Goal: Task Accomplishment & Management: Manage account settings

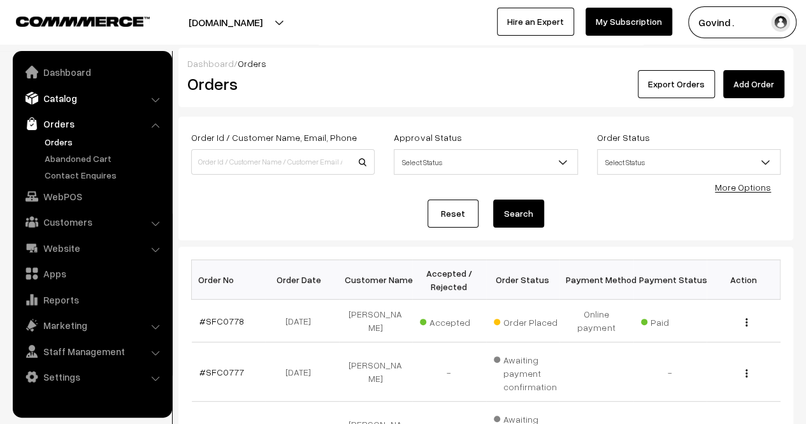
click at [61, 103] on link "Catalog" at bounding box center [92, 98] width 152 height 23
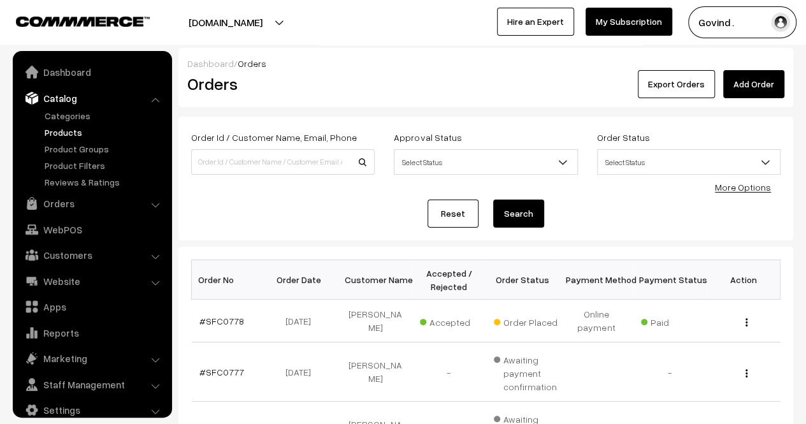
click at [62, 131] on link "Products" at bounding box center [104, 131] width 126 height 13
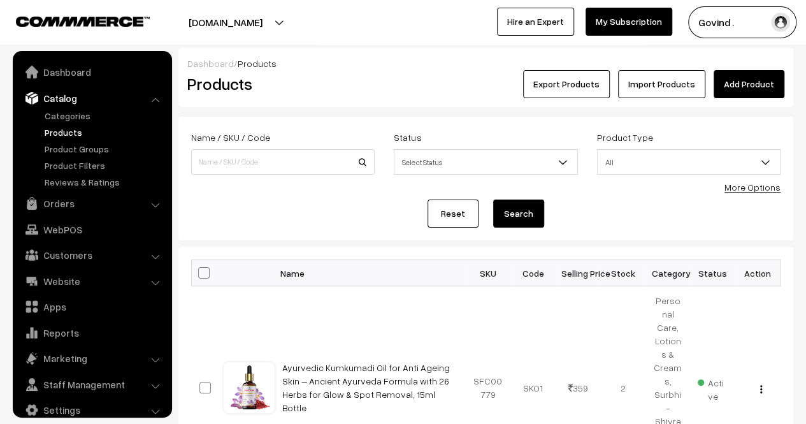
scroll to position [16, 0]
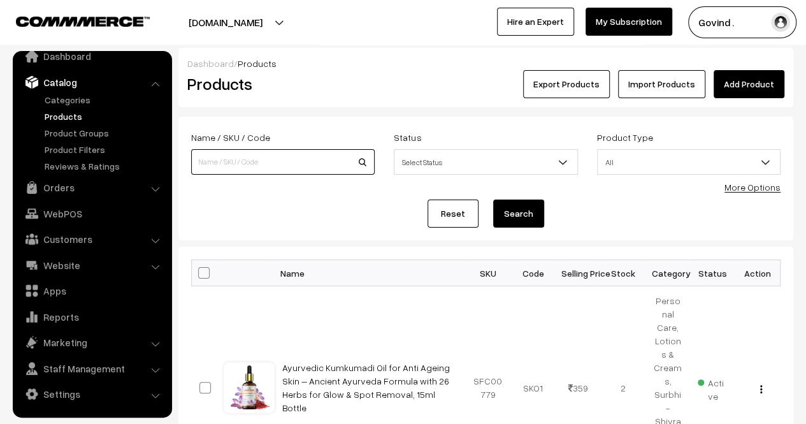
click at [236, 160] on input at bounding box center [282, 161] width 183 height 25
type input "bilona"
click at [493, 199] on button "Search" at bounding box center [518, 213] width 51 height 28
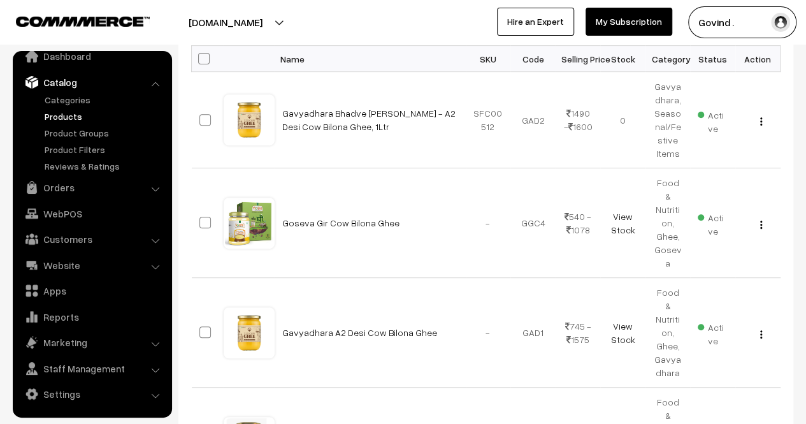
scroll to position [223, 0]
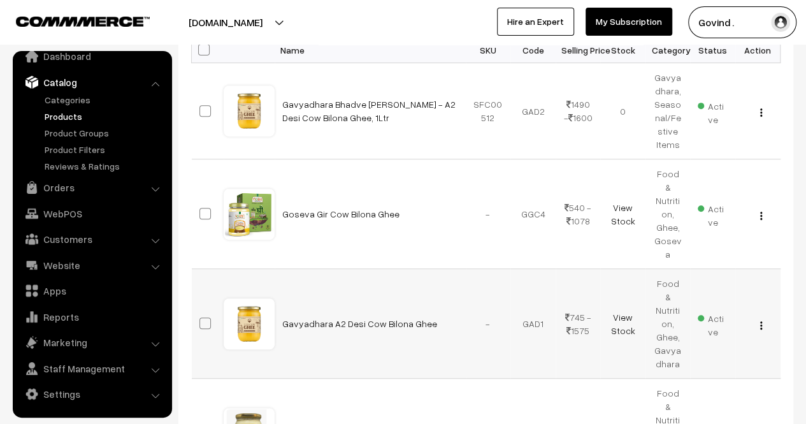
click at [761, 321] on img "button" at bounding box center [761, 325] width 2 height 8
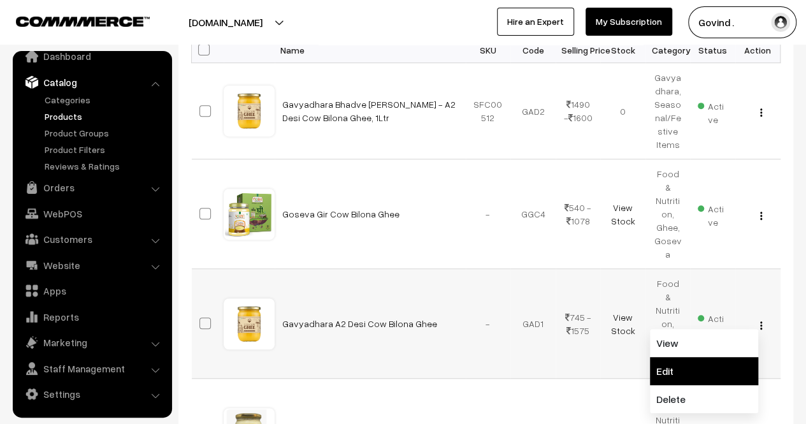
click at [717, 357] on link "Edit" at bounding box center [704, 371] width 108 height 28
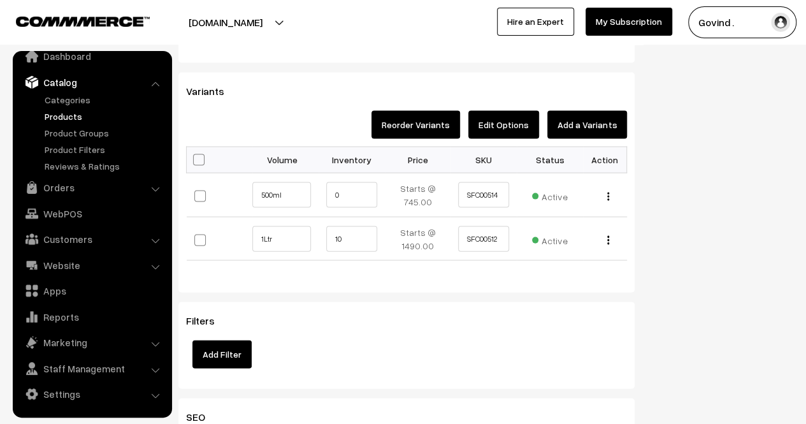
scroll to position [1299, 0]
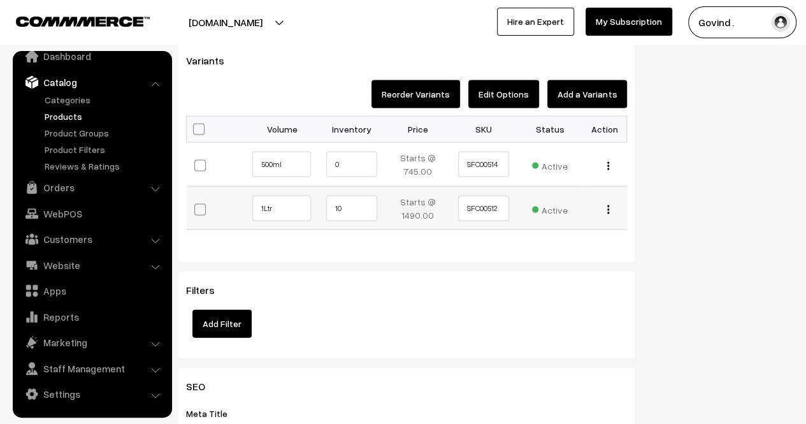
click at [608, 208] on img "button" at bounding box center [608, 209] width 2 height 8
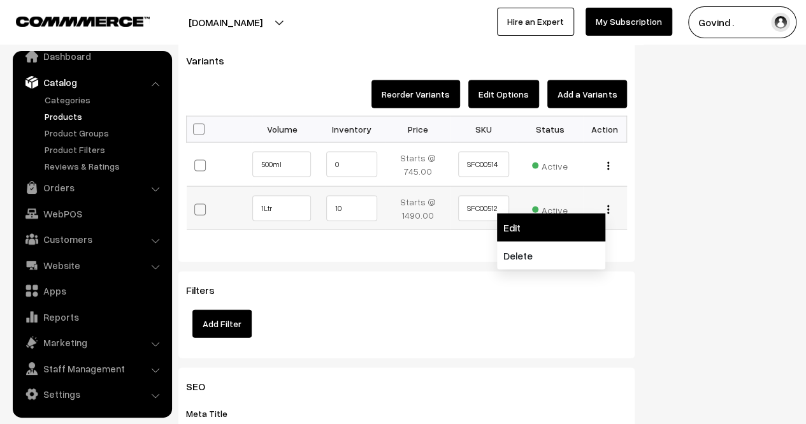
click at [555, 231] on link "Edit" at bounding box center [551, 227] width 108 height 28
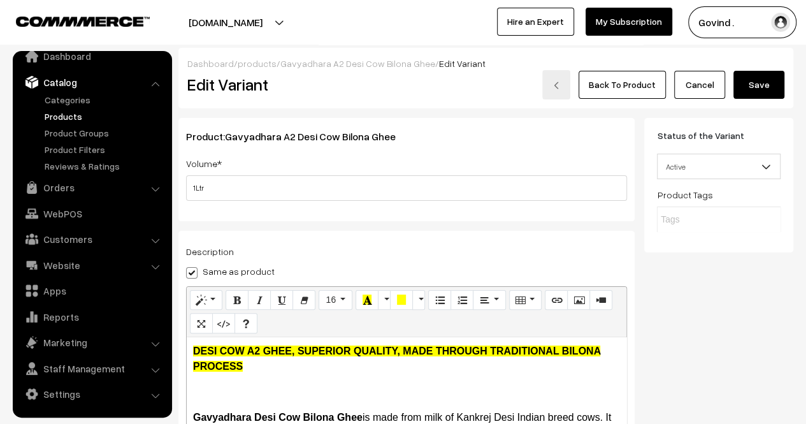
click at [680, 89] on link "Cancel" at bounding box center [699, 85] width 51 height 28
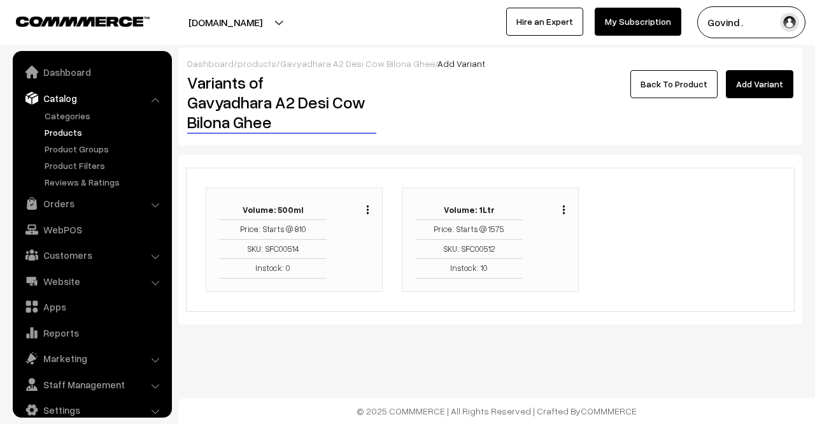
scroll to position [16, 0]
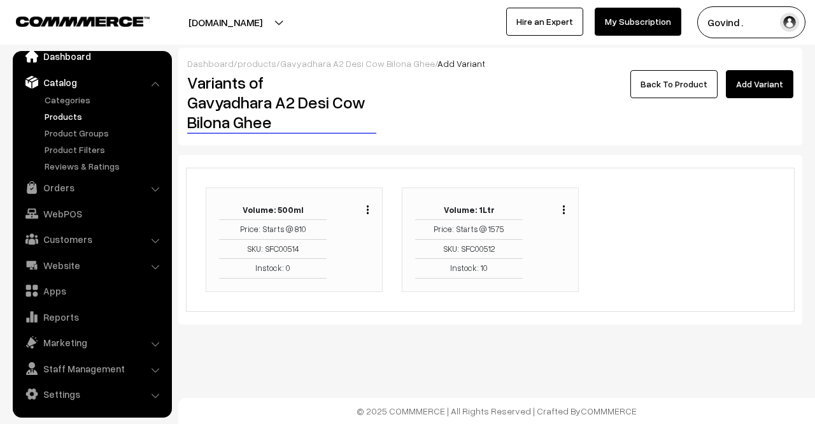
click at [75, 63] on link "Dashboard" at bounding box center [92, 56] width 152 height 23
